Goal: Task Accomplishment & Management: Manage account settings

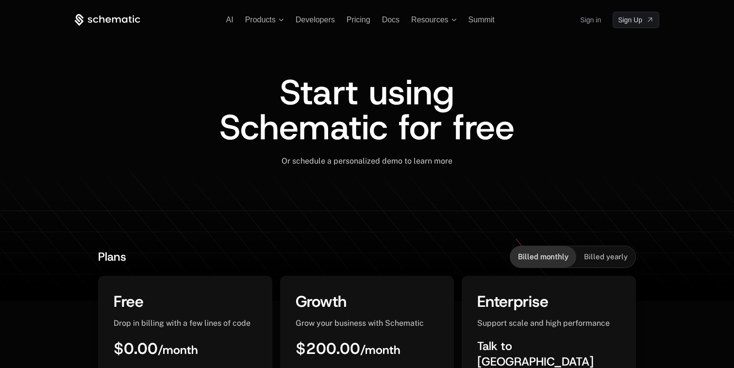
click at [592, 20] on link "Sign in" at bounding box center [590, 20] width 21 height 16
click at [398, 135] on span "Start using Schematic for free" at bounding box center [366, 110] width 295 height 82
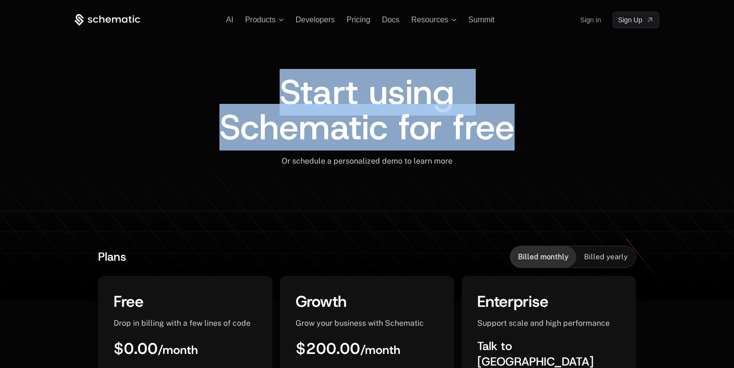
click at [398, 135] on span "Start using Schematic for free" at bounding box center [366, 110] width 295 height 82
drag, startPoint x: 398, startPoint y: 135, endPoint x: 424, endPoint y: 156, distance: 32.8
click at [424, 156] on div "Start using Schematic for free Or schedule a personalized demo to learn more ﻿" at bounding box center [367, 127] width 584 height 105
click at [424, 156] on div "Or schedule a personalized demo to learn more ﻿" at bounding box center [367, 161] width 584 height 10
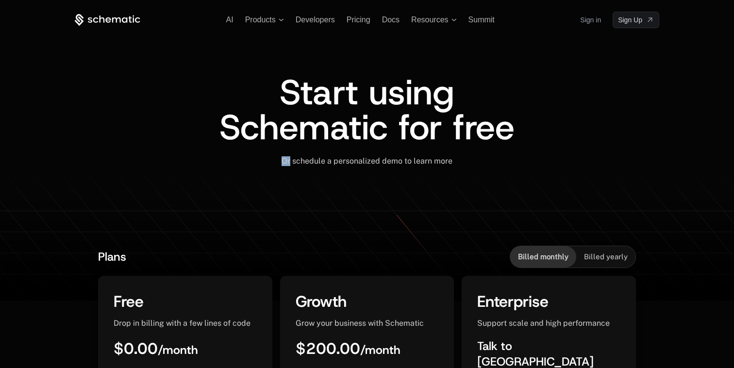
click at [424, 156] on div "Or schedule a personalized demo to learn more ﻿" at bounding box center [367, 161] width 584 height 10
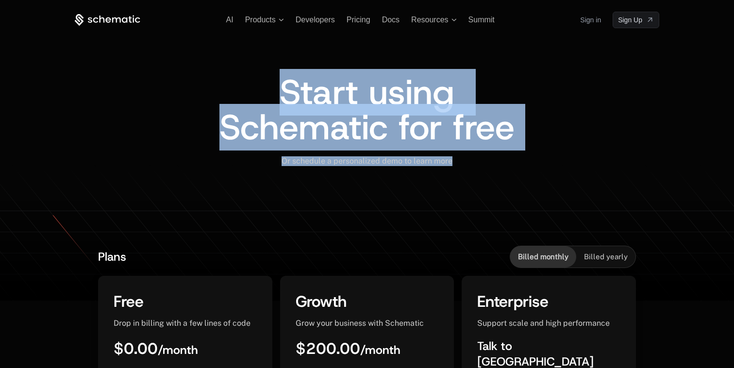
drag, startPoint x: 424, startPoint y: 156, endPoint x: 387, endPoint y: 115, distance: 55.3
click at [387, 115] on div "Start using Schematic for free Or schedule a personalized demo to learn more ﻿" at bounding box center [367, 127] width 584 height 105
click at [387, 115] on span "Start using Schematic for free" at bounding box center [366, 110] width 295 height 82
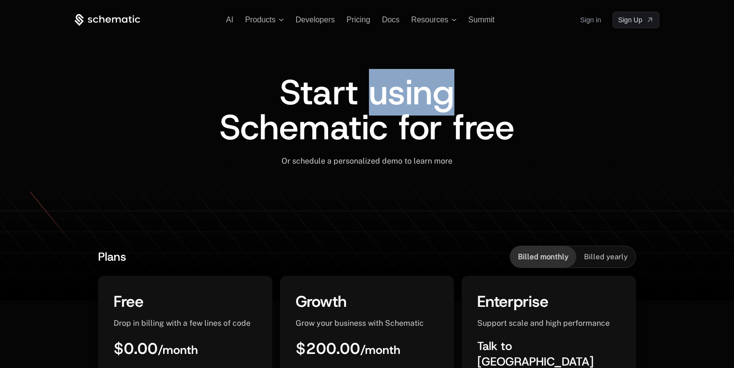
click at [387, 115] on span "Start using Schematic for free" at bounding box center [366, 110] width 295 height 82
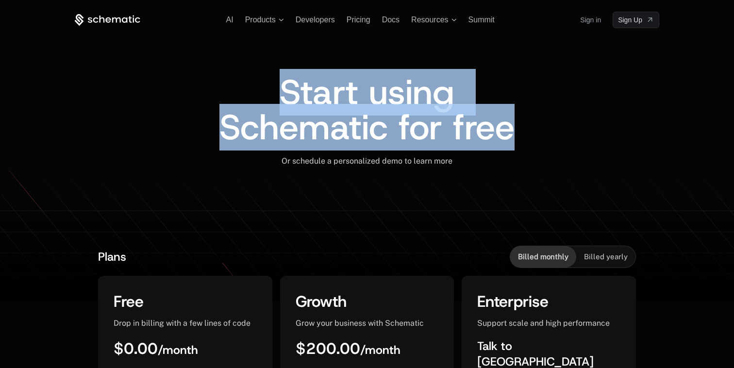
click at [387, 115] on span "Start using Schematic for free" at bounding box center [366, 110] width 295 height 82
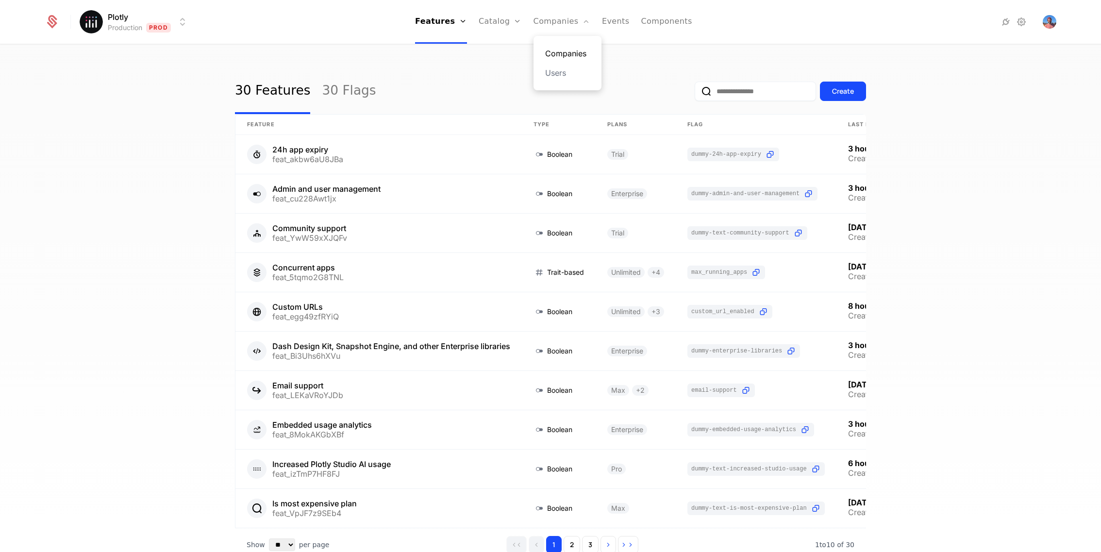
click at [552, 50] on link "Companies" at bounding box center [567, 54] width 45 height 12
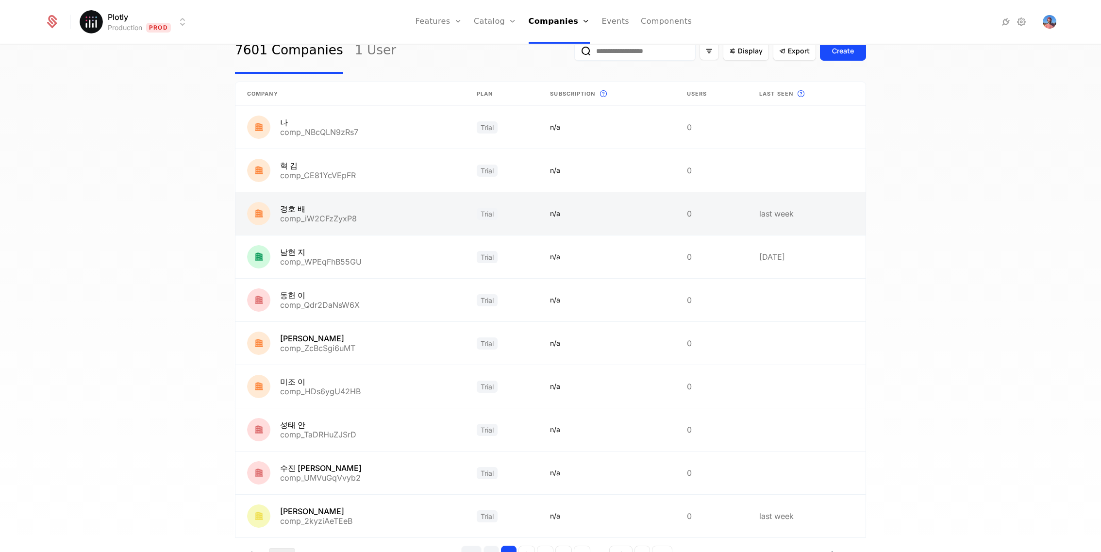
scroll to position [90, 0]
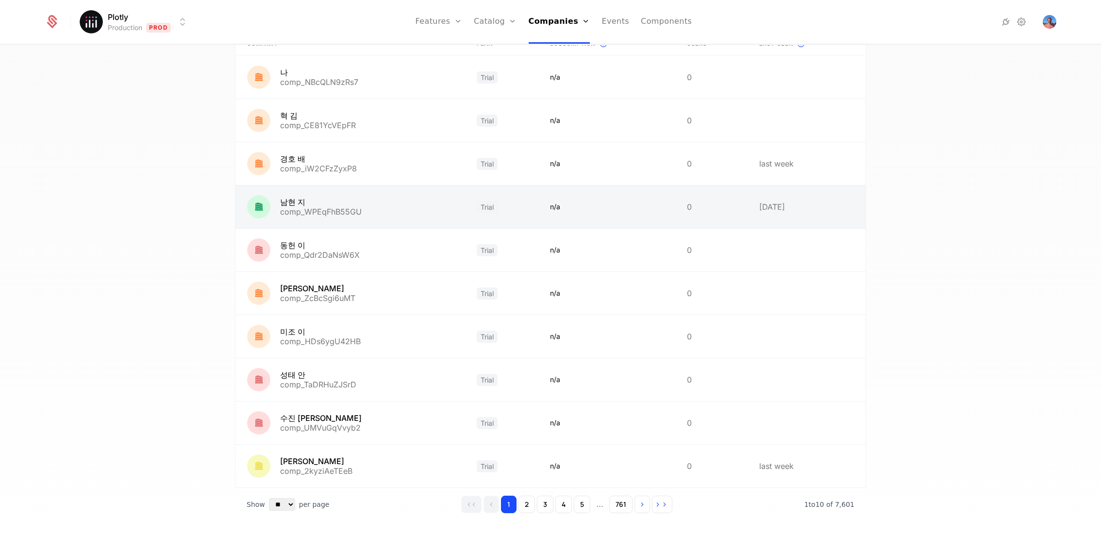
click at [330, 217] on link at bounding box center [350, 206] width 230 height 43
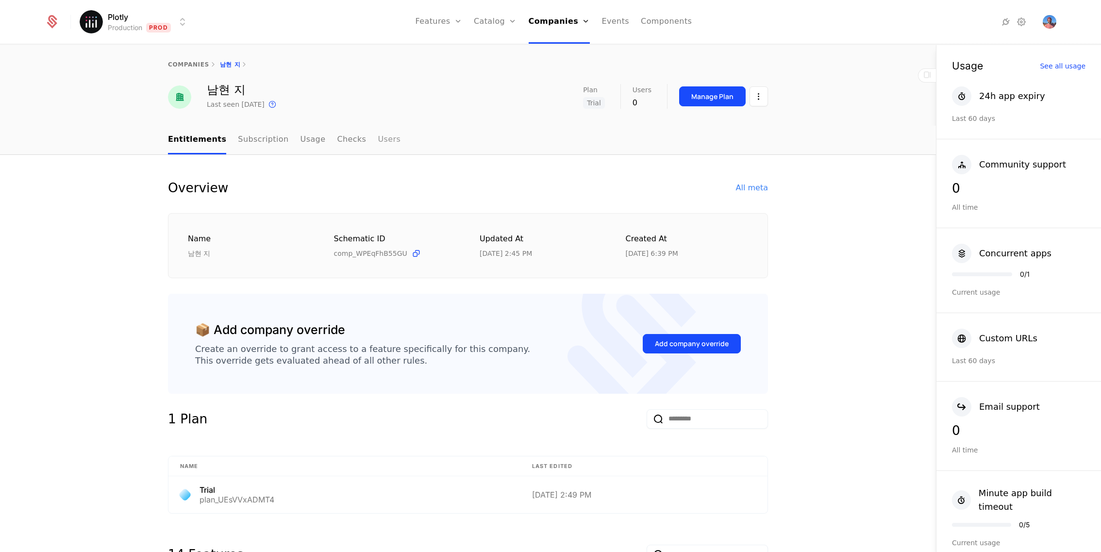
click at [385, 137] on link "Users" at bounding box center [389, 140] width 23 height 29
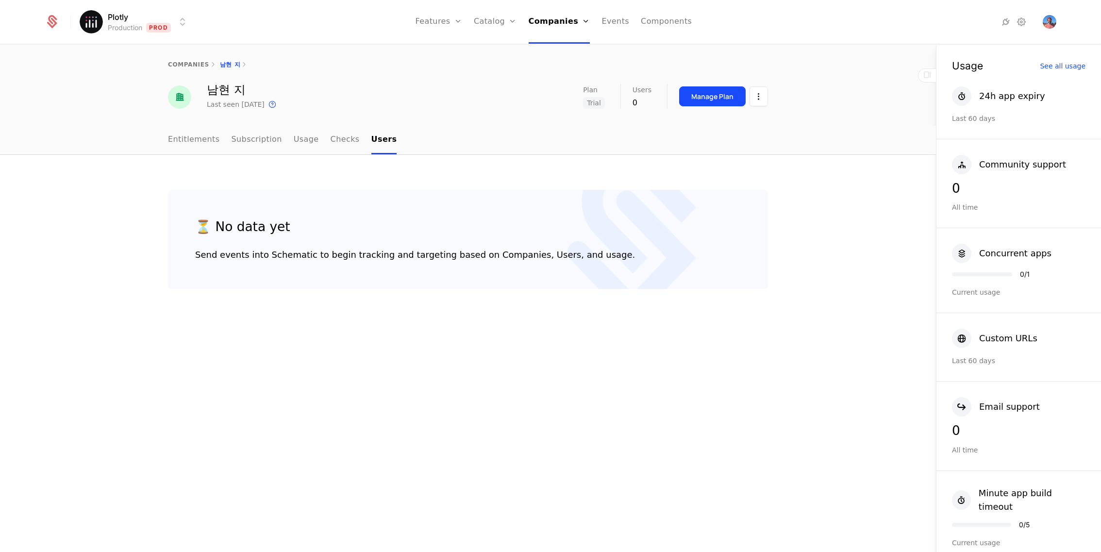
click at [312, 146] on ul "Entitlements Subscription Usage Checks Users" at bounding box center [282, 140] width 229 height 29
click at [338, 146] on link "Checks" at bounding box center [344, 140] width 29 height 29
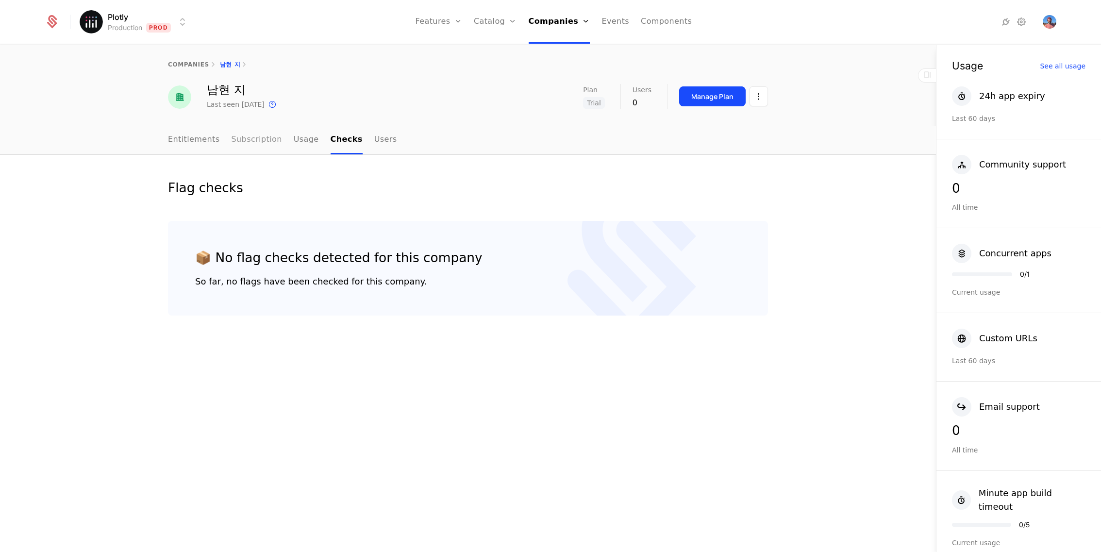
click at [262, 145] on link "Subscription" at bounding box center [256, 140] width 50 height 29
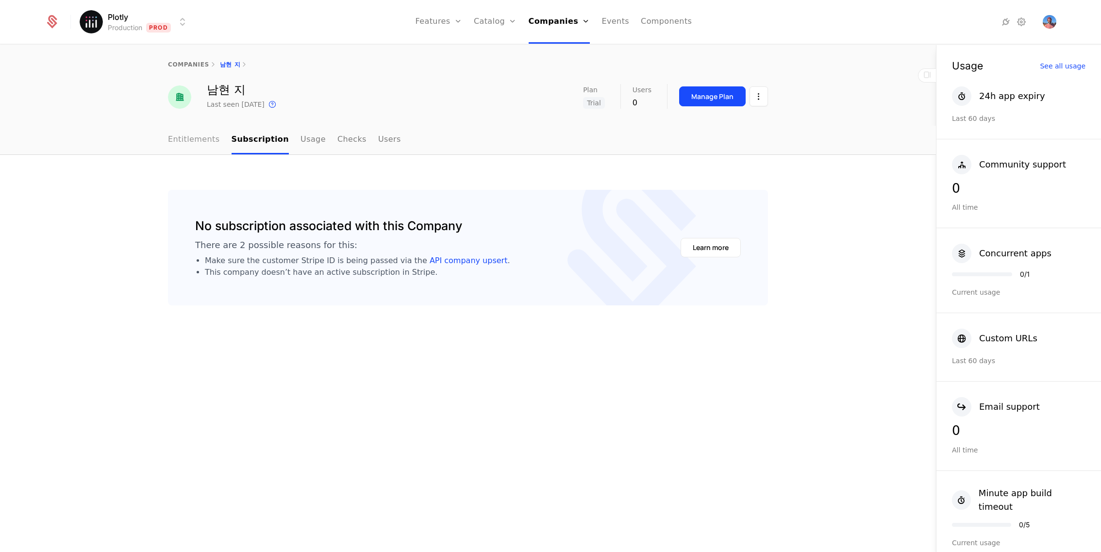
click at [206, 140] on link "Entitlements" at bounding box center [194, 140] width 52 height 29
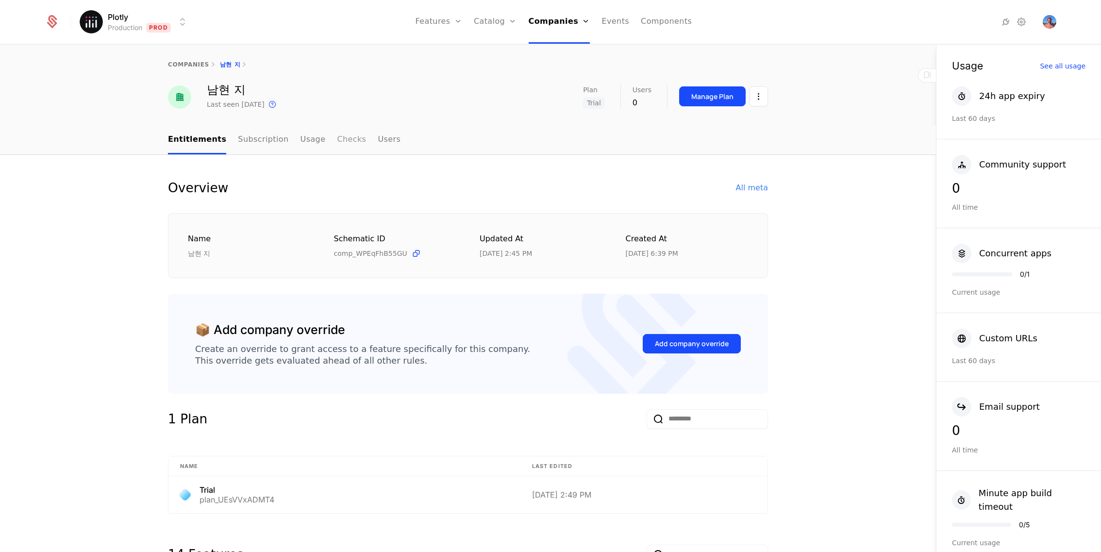
click at [343, 139] on link "Checks" at bounding box center [351, 140] width 29 height 29
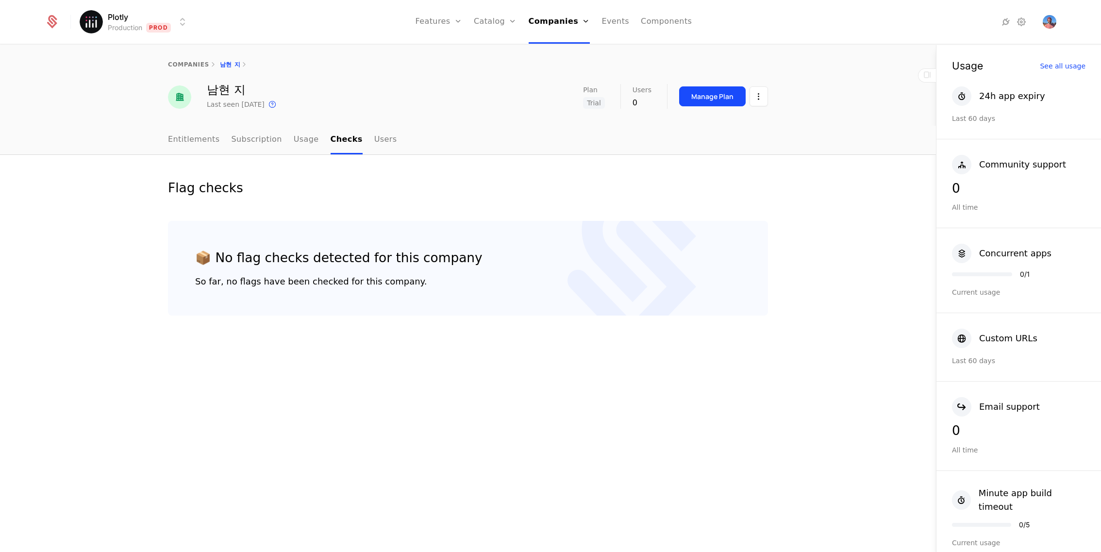
click at [318, 140] on ul "Entitlements Subscription Usage Checks Users" at bounding box center [282, 140] width 229 height 29
click at [300, 140] on link "Usage" at bounding box center [306, 140] width 25 height 29
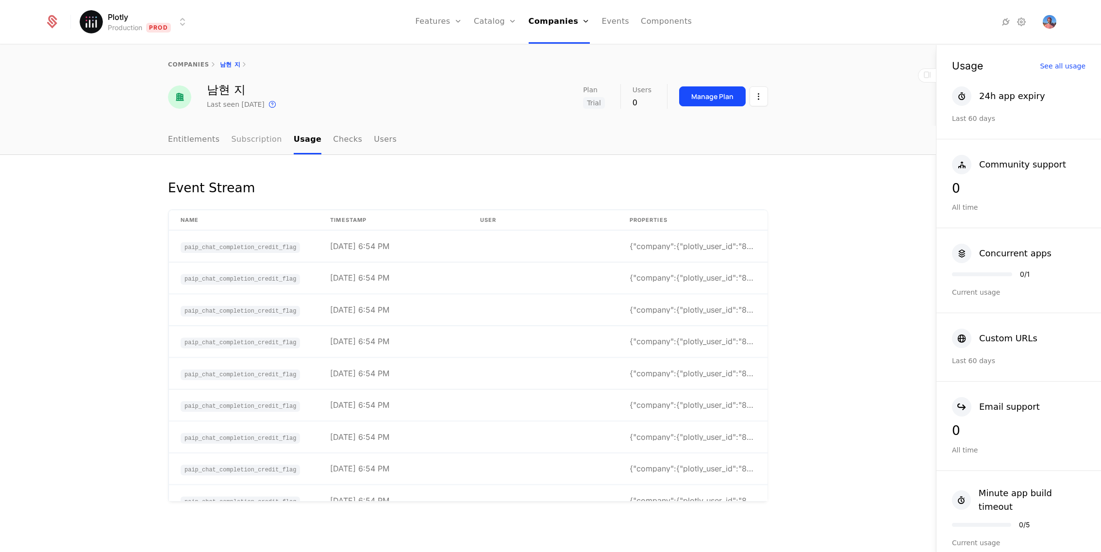
click at [239, 138] on link "Subscription" at bounding box center [256, 140] width 50 height 29
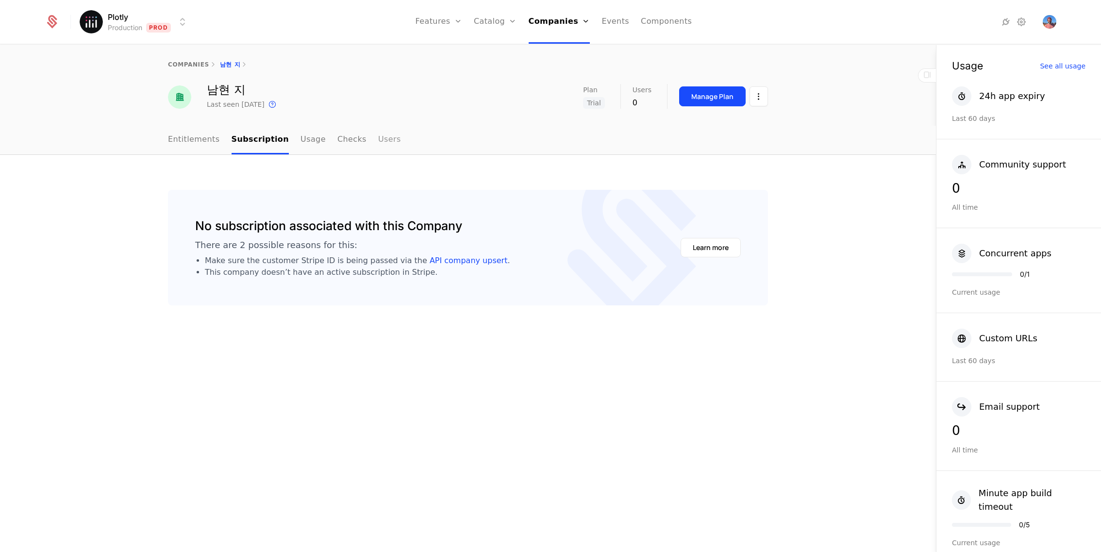
click at [378, 132] on link "Users" at bounding box center [389, 140] width 23 height 29
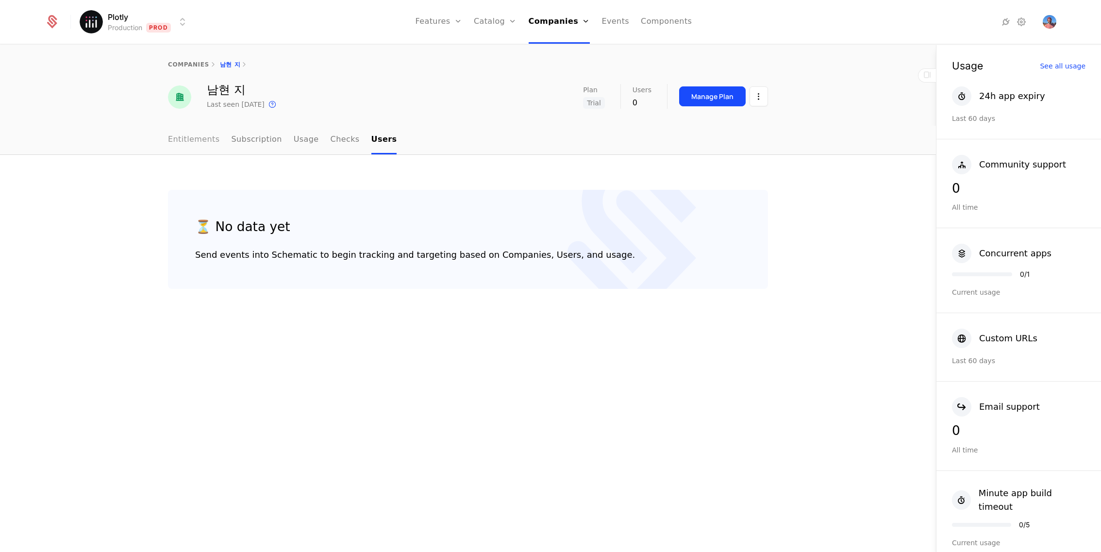
click at [184, 137] on link "Entitlements" at bounding box center [194, 140] width 52 height 29
